Goal: Find specific page/section: Find specific page/section

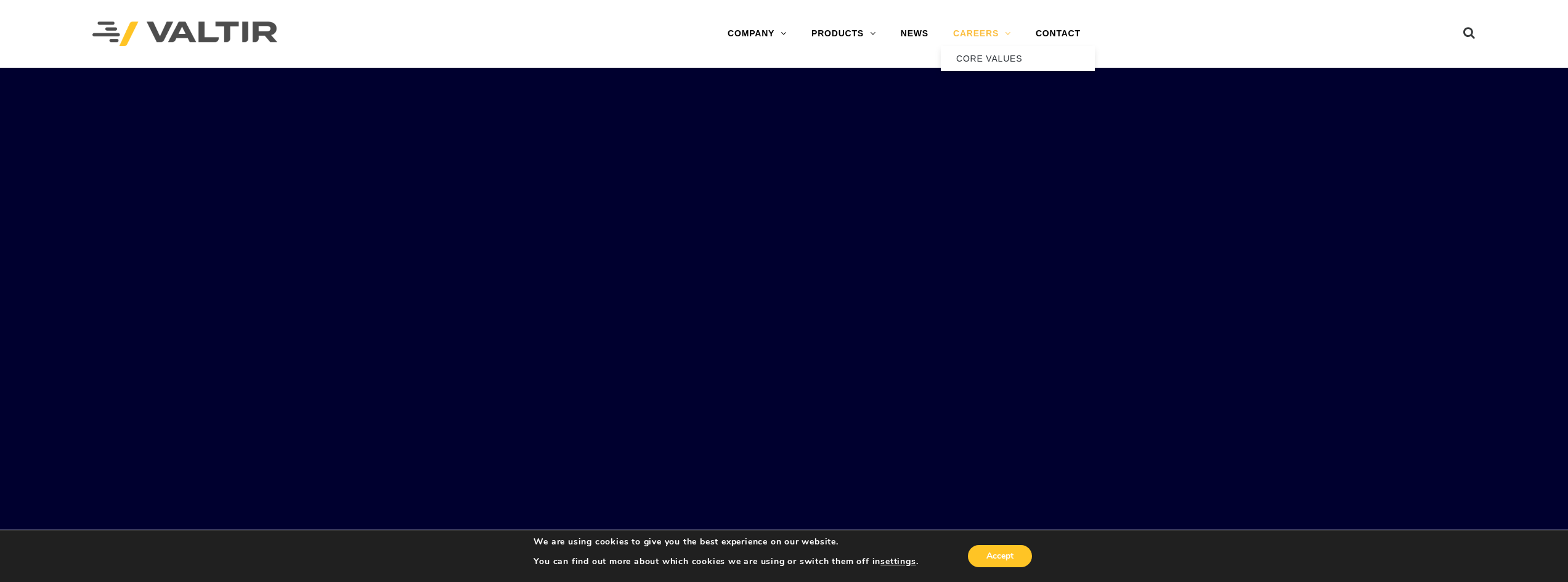
click at [972, 34] on link "CAREERS" at bounding box center [982, 33] width 83 height 25
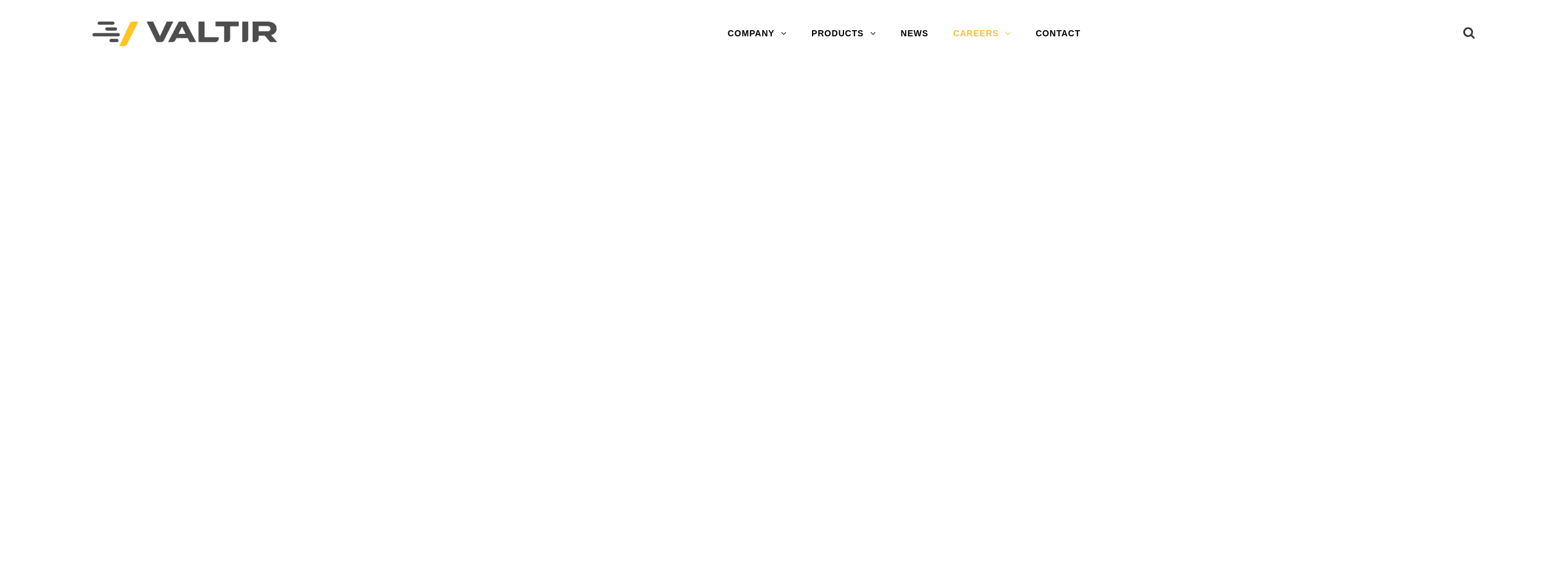
click at [656, 13] on div "Menu COMPANY ABOUT VALTIR OUR HISTORY RENTALS INTERNATIONAL PRODUCTS BARRICADES…" at bounding box center [904, 34] width 844 height 68
